Goal: Task Accomplishment & Management: Check status

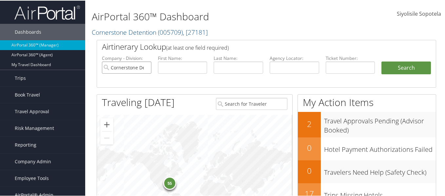
click at [145, 67] on input "Cornerstone Detention" at bounding box center [127, 67] width 50 height 12
click at [298, 68] on input "text" at bounding box center [295, 67] width 50 height 12
paste input "DHMEJL"
type input "DHMEJL"
click at [382, 61] on button "Search" at bounding box center [407, 67] width 50 height 13
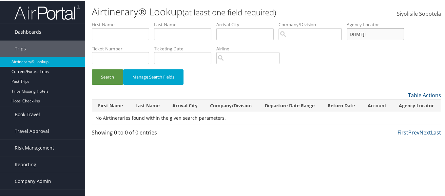
click at [367, 33] on input "DHMEJL" at bounding box center [375, 34] width 57 height 12
type input "DHMbJL"
click at [92, 69] on button "Search" at bounding box center [107, 76] width 31 height 15
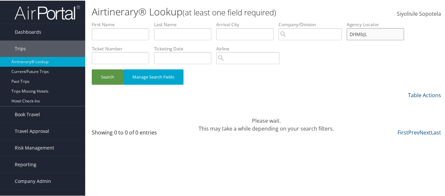
drag, startPoint x: 379, startPoint y: 34, endPoint x: 328, endPoint y: 32, distance: 51.8
click at [328, 21] on ul "First Name Last Name Departure City Arrival City Company/Division Airport/City …" at bounding box center [267, 21] width 350 height 0
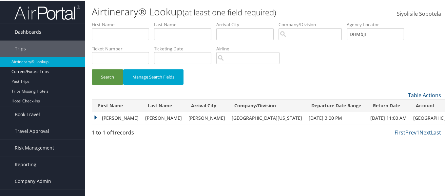
click at [96, 117] on td "[PERSON_NAME]" at bounding box center [117, 118] width 50 height 12
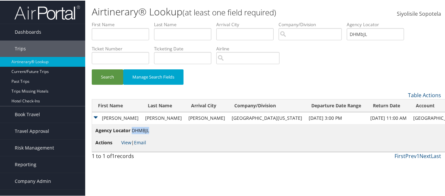
drag, startPoint x: 145, startPoint y: 130, endPoint x: 133, endPoint y: 132, distance: 12.0
click at [133, 132] on span "DHMBJL" at bounding box center [140, 130] width 17 height 6
copy span "DHMBJL"
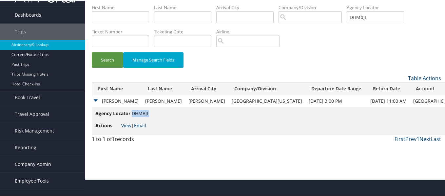
scroll to position [27, 0]
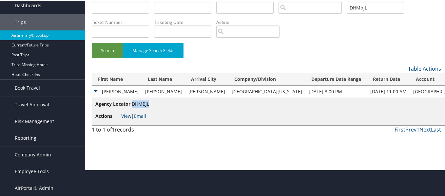
click at [24, 139] on span "Reporting" at bounding box center [26, 138] width 22 height 16
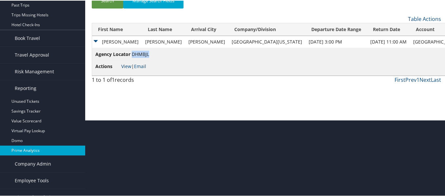
scroll to position [86, 0]
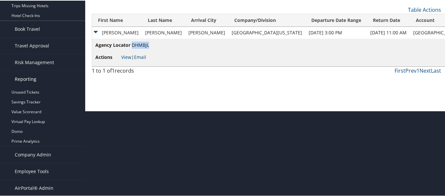
click at [30, 77] on span "Reporting" at bounding box center [26, 78] width 22 height 16
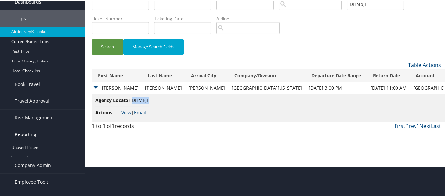
scroll to position [27, 0]
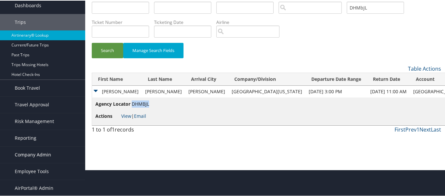
click at [38, 156] on span "Company Admin" at bounding box center [33, 154] width 36 height 16
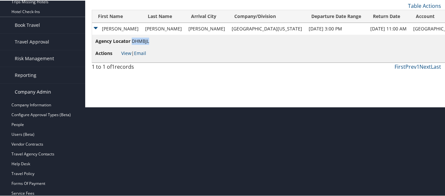
scroll to position [92, 0]
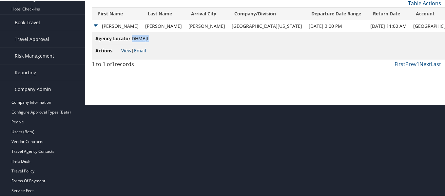
click at [124, 50] on link "View" at bounding box center [126, 50] width 10 height 6
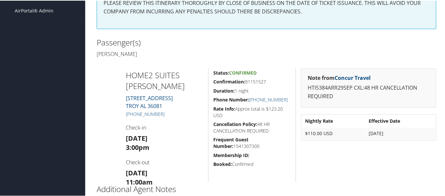
scroll to position [165, 0]
